Goal: Information Seeking & Learning: Learn about a topic

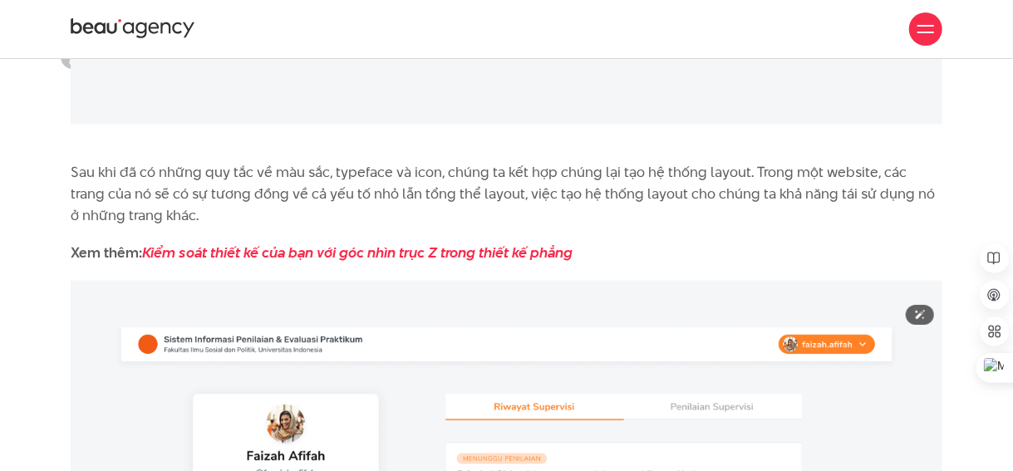
scroll to position [7066, 0]
